Goal: Task Accomplishment & Management: Manage account settings

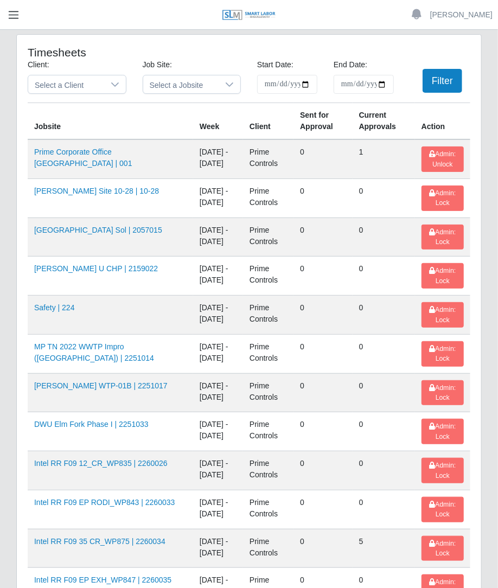
click at [25, 14] on button "button" at bounding box center [13, 15] width 27 height 18
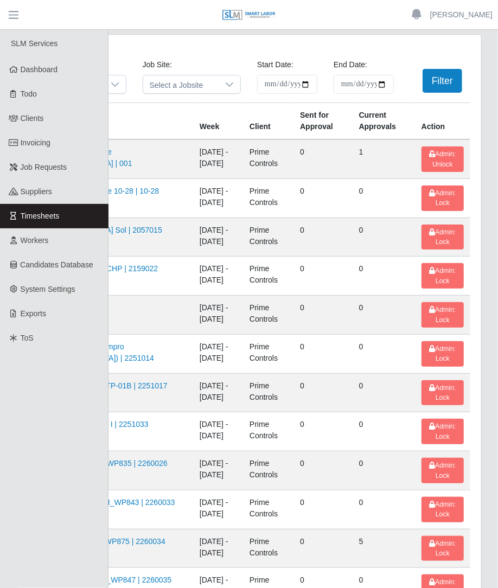
click at [66, 239] on link "Workers" at bounding box center [54, 240] width 108 height 24
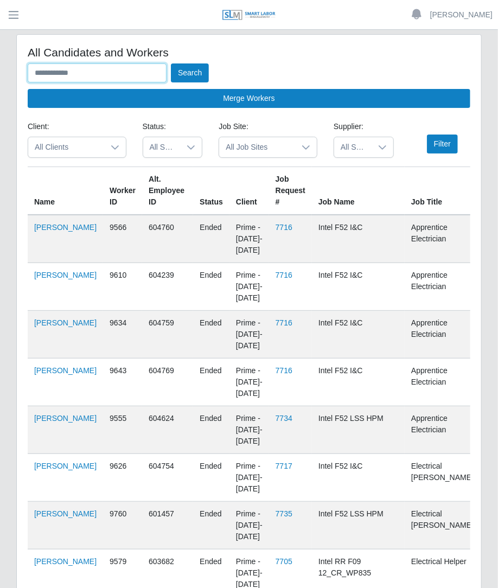
click at [76, 75] on input "text" at bounding box center [97, 72] width 139 height 19
type input "*****"
click at [171, 63] on button "Search" at bounding box center [190, 72] width 38 height 19
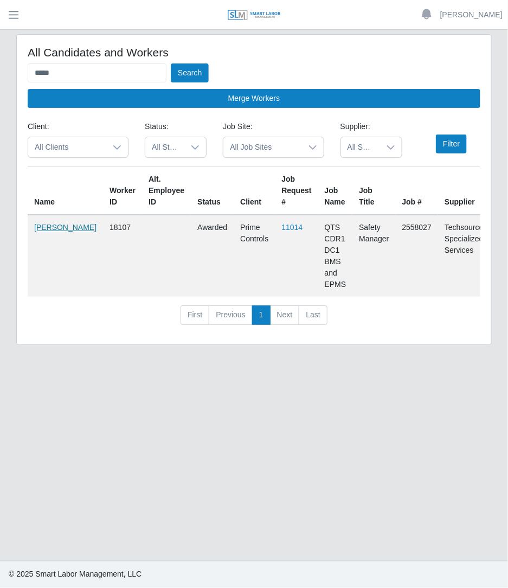
click at [43, 232] on link "Debra Rodriguez" at bounding box center [65, 227] width 62 height 9
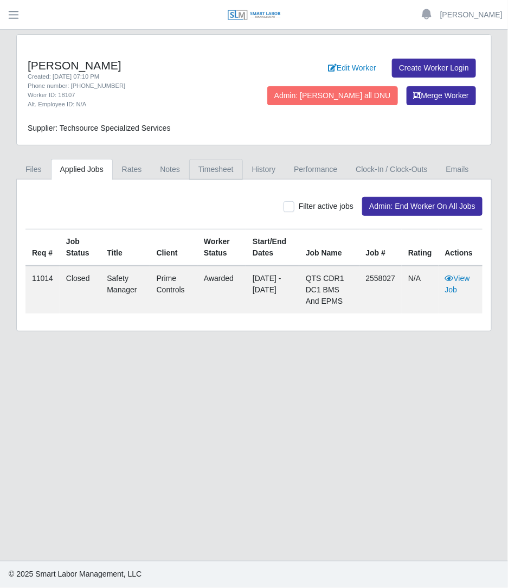
click at [214, 169] on link "Timesheet" at bounding box center [216, 169] width 54 height 21
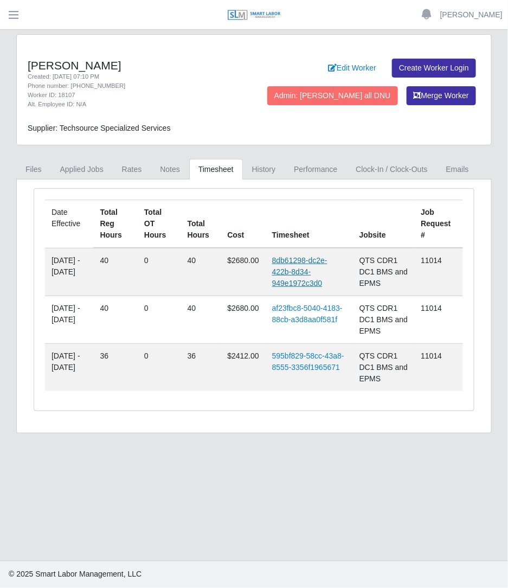
click at [291, 259] on link "8db61298-dc2e-422b-8d34-949e1972c3d0" at bounding box center [299, 271] width 55 height 31
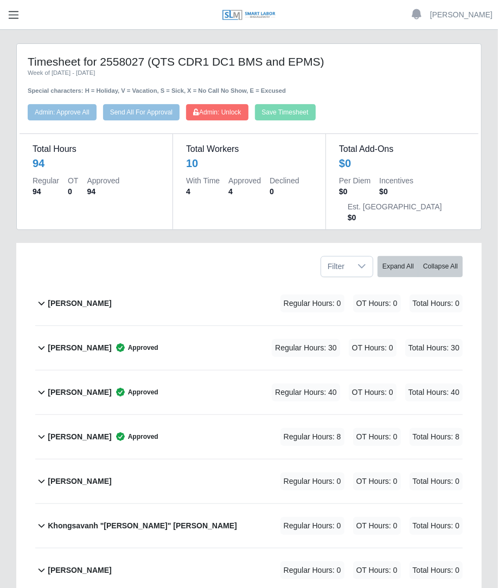
click at [15, 20] on span "button" at bounding box center [14, 15] width 14 height 12
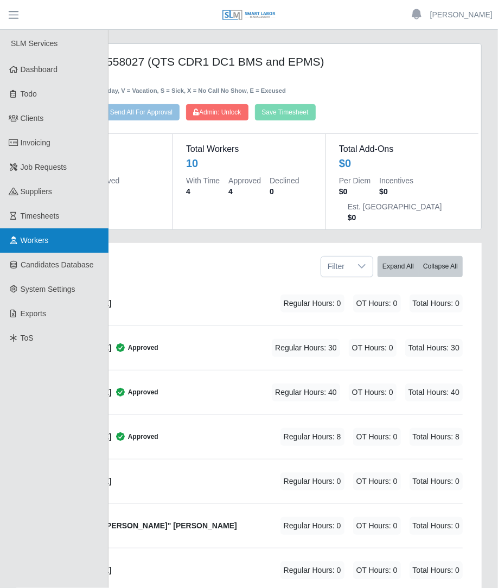
click at [30, 242] on span "Workers" at bounding box center [35, 240] width 28 height 9
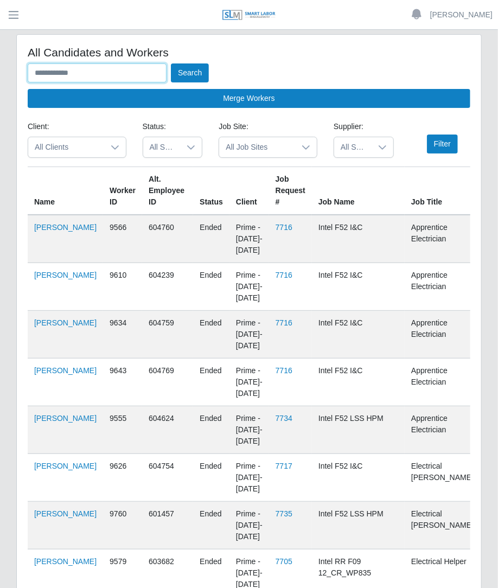
click at [61, 72] on input "text" at bounding box center [97, 72] width 139 height 19
type input "**********"
click at [171, 63] on button "Search" at bounding box center [190, 72] width 38 height 19
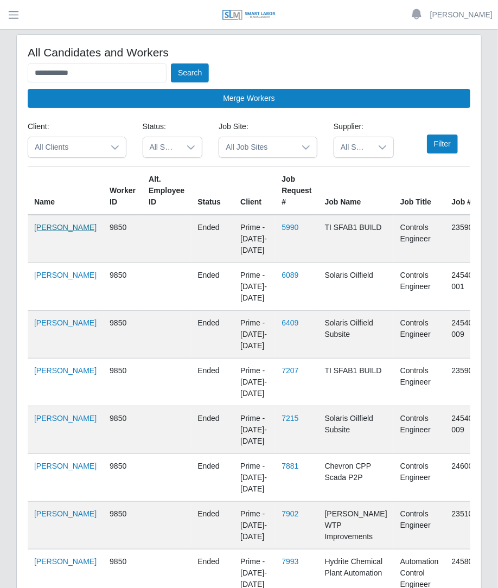
click at [41, 227] on link "Brian Rupert" at bounding box center [65, 227] width 62 height 9
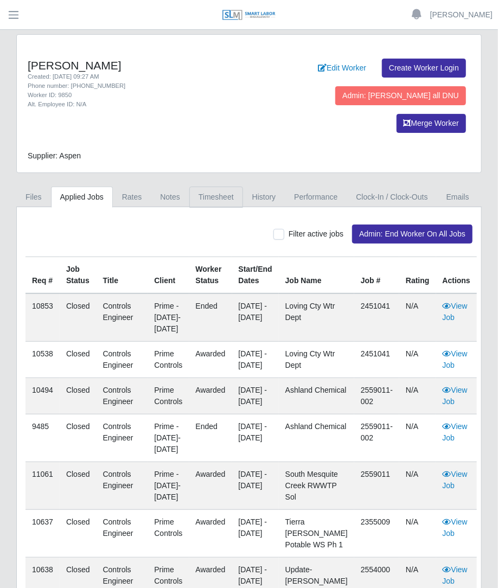
click at [223, 187] on link "Timesheet" at bounding box center [216, 197] width 54 height 21
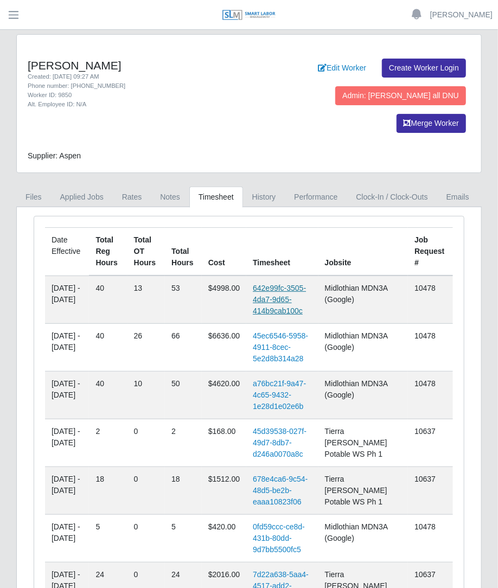
click at [279, 284] on link "642e99fc-3505-4da7-9d65-414b9cab100c" at bounding box center [279, 299] width 53 height 31
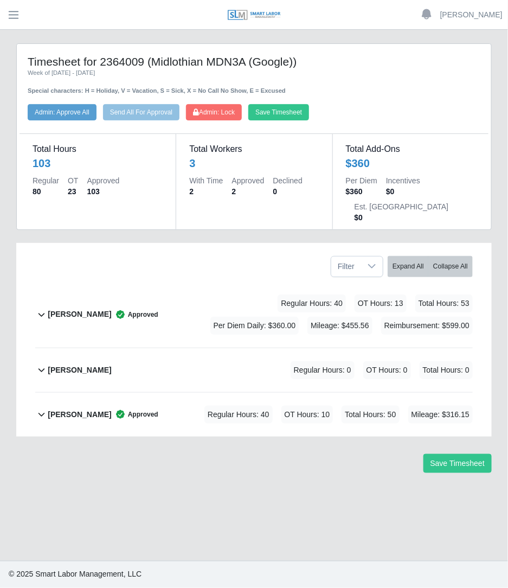
click at [134, 301] on div "[PERSON_NAME] Approved" at bounding box center [103, 315] width 110 height 40
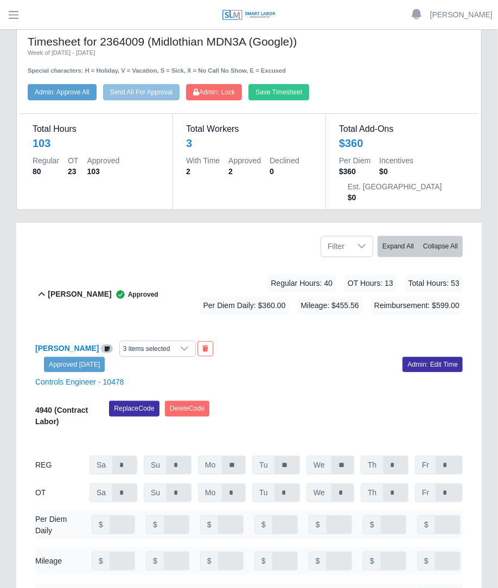
scroll to position [3, 0]
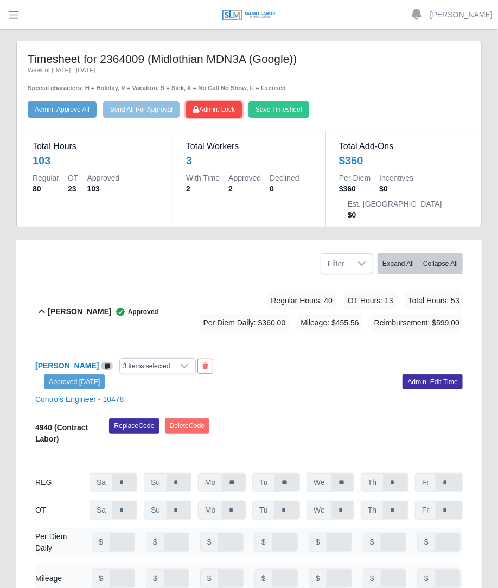
click at [203, 107] on span "Admin: Lock" at bounding box center [214, 110] width 42 height 8
